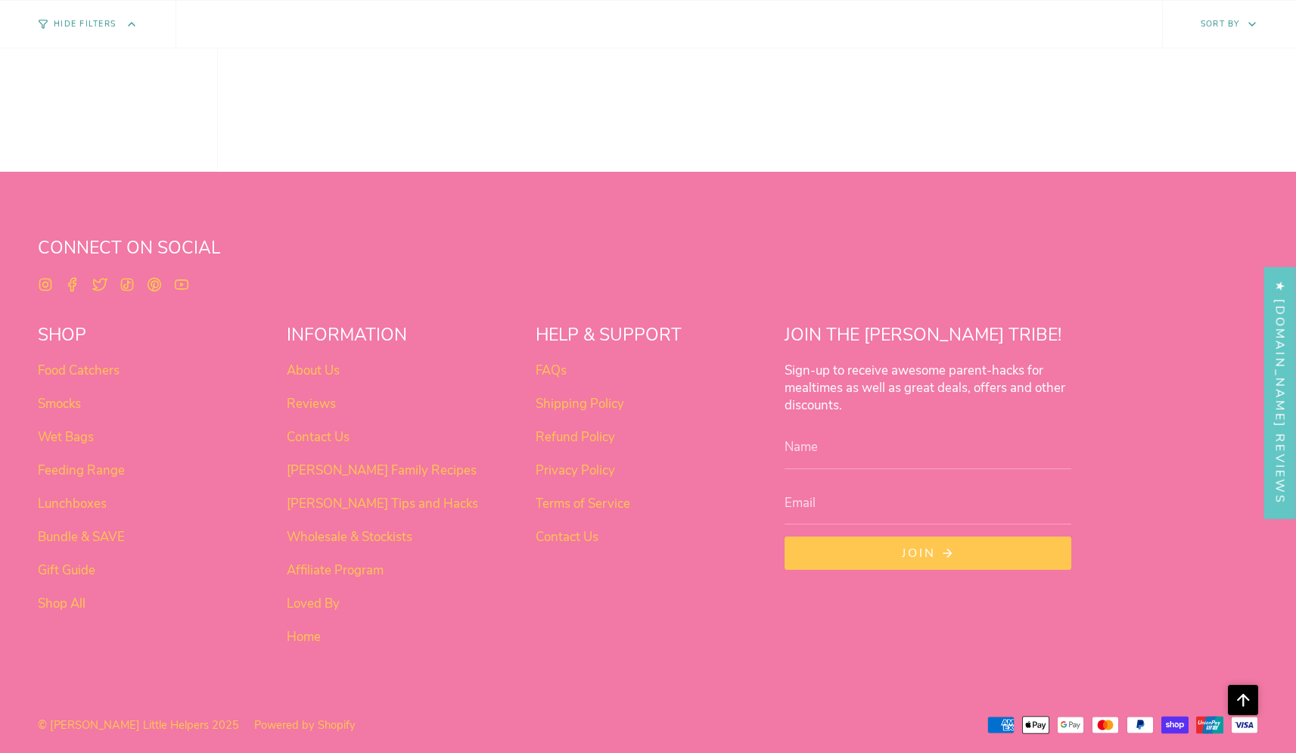
scroll to position [951, 0]
